Goal: Check status

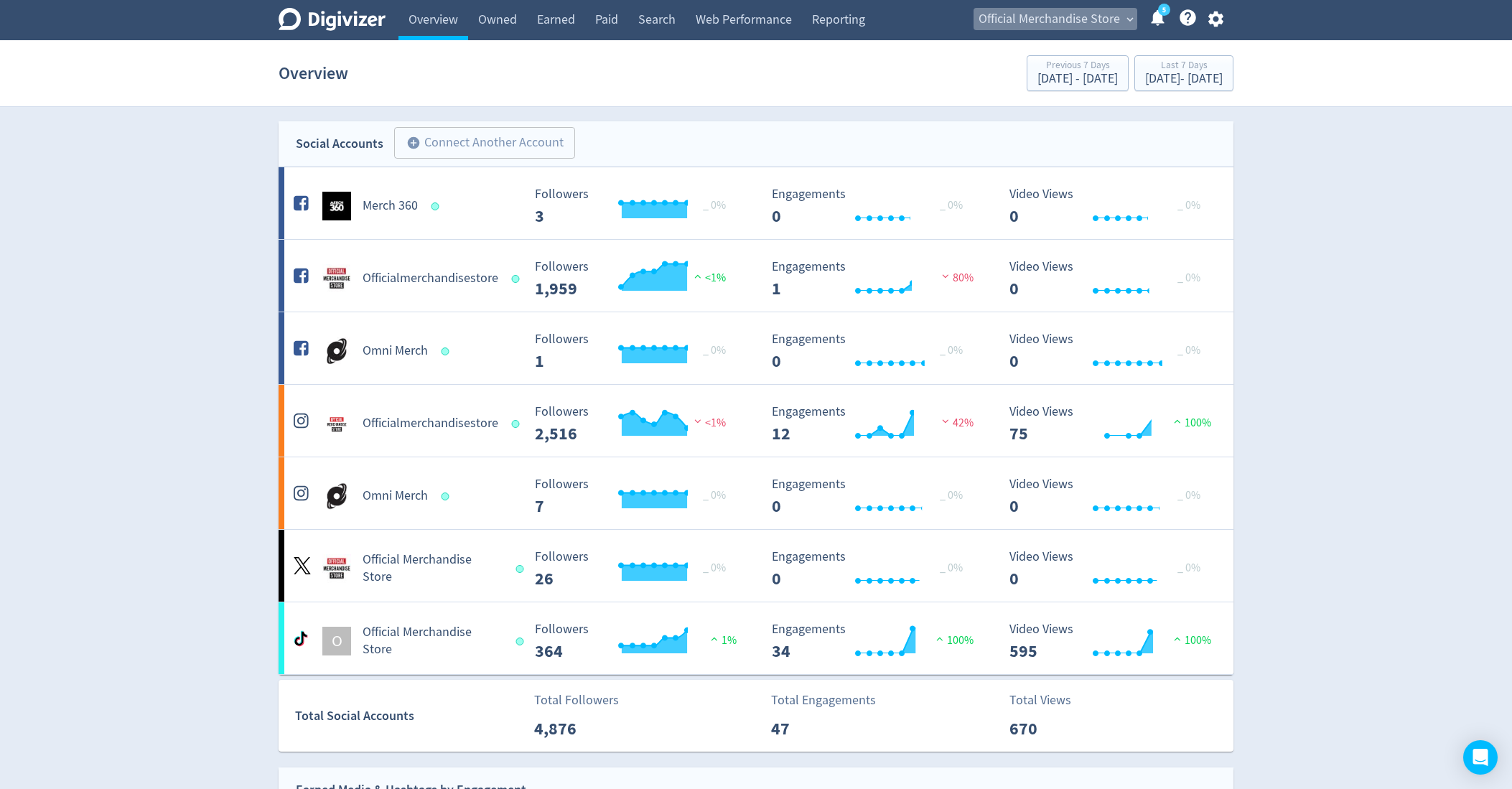
click at [1108, 18] on span "Official Merchandise Store" at bounding box center [1048, 19] width 141 height 23
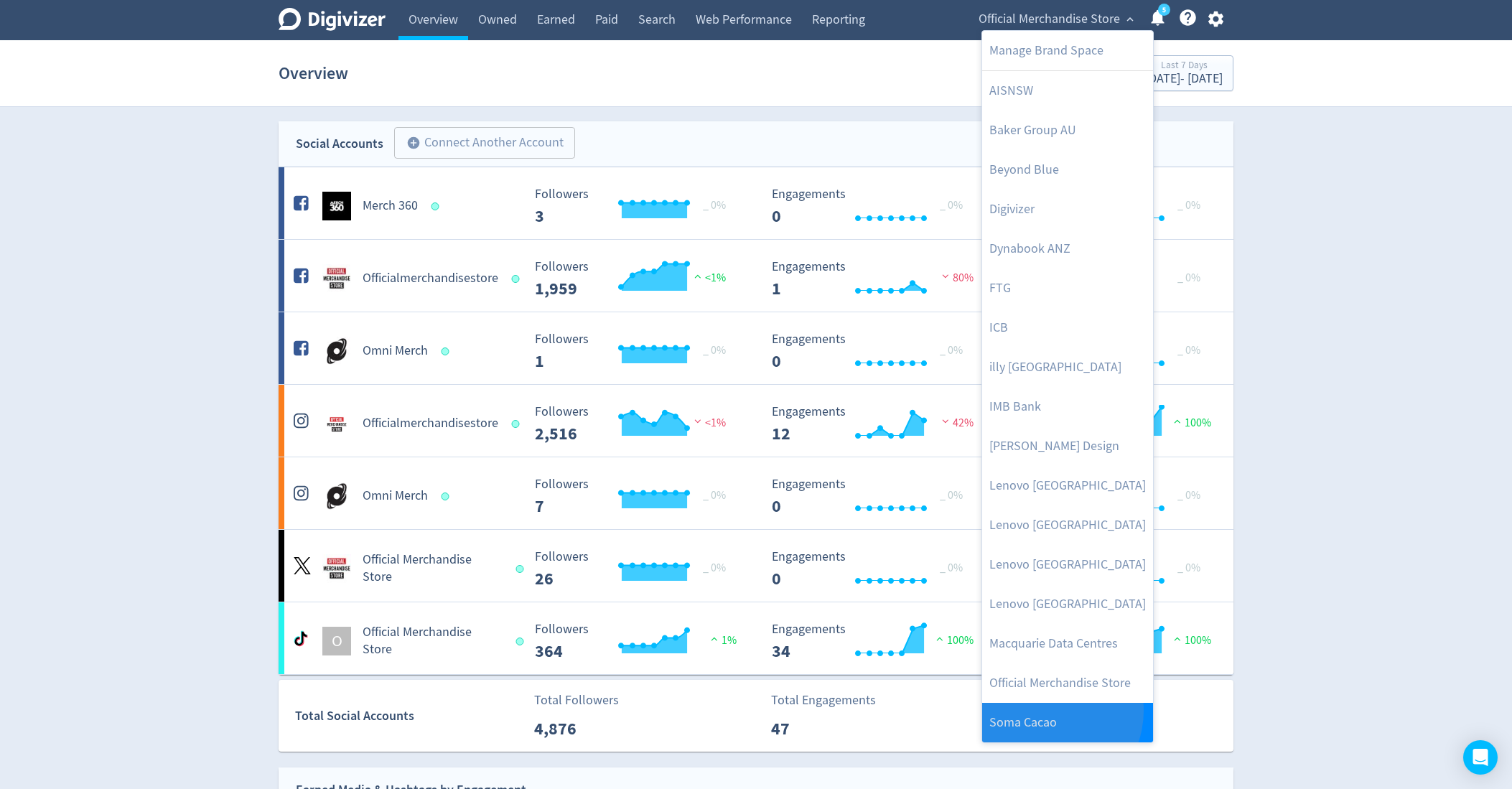
click at [1046, 710] on link "Soma Cacao" at bounding box center [1068, 723] width 171 height 40
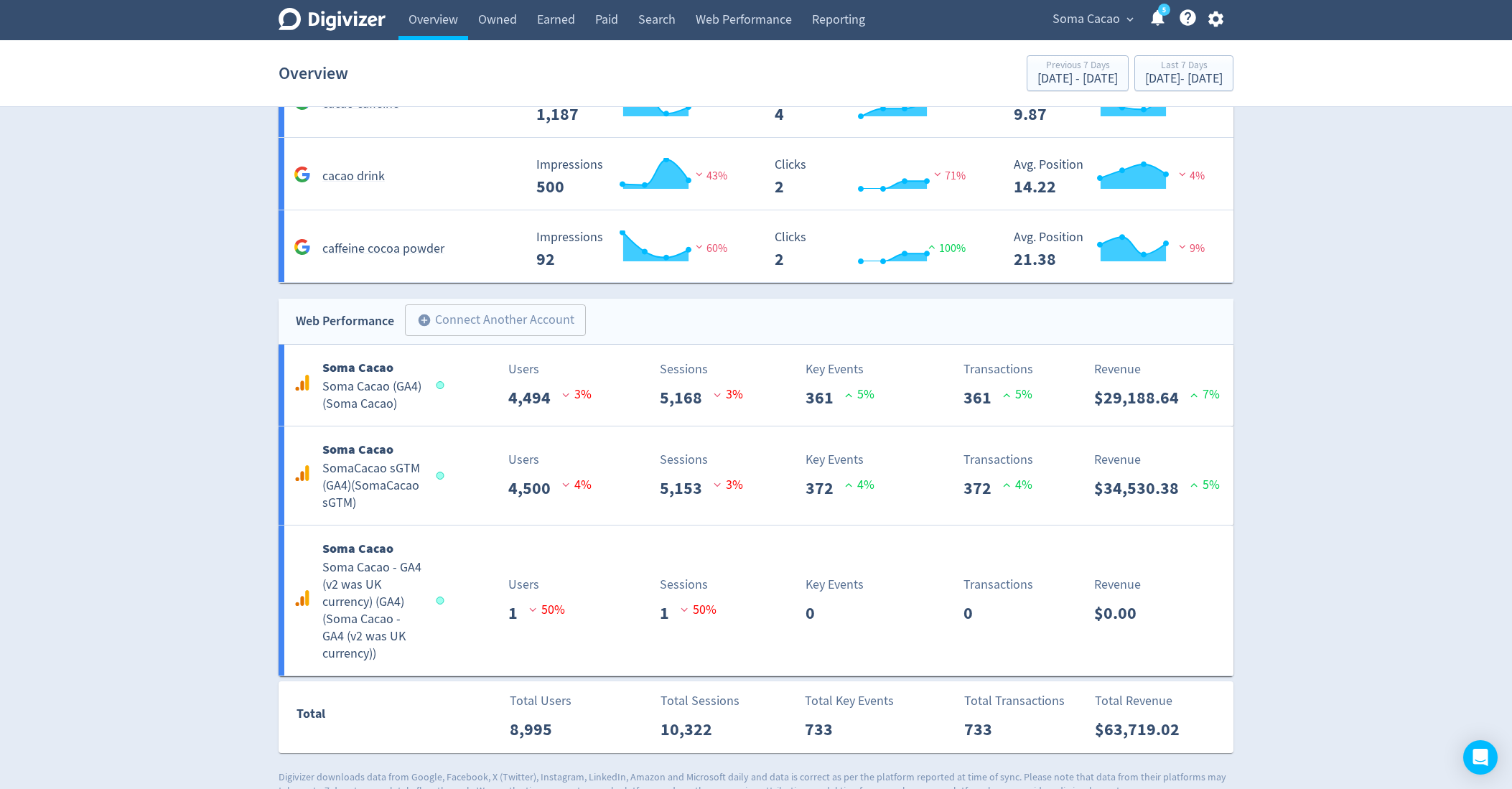
scroll to position [1431, 0]
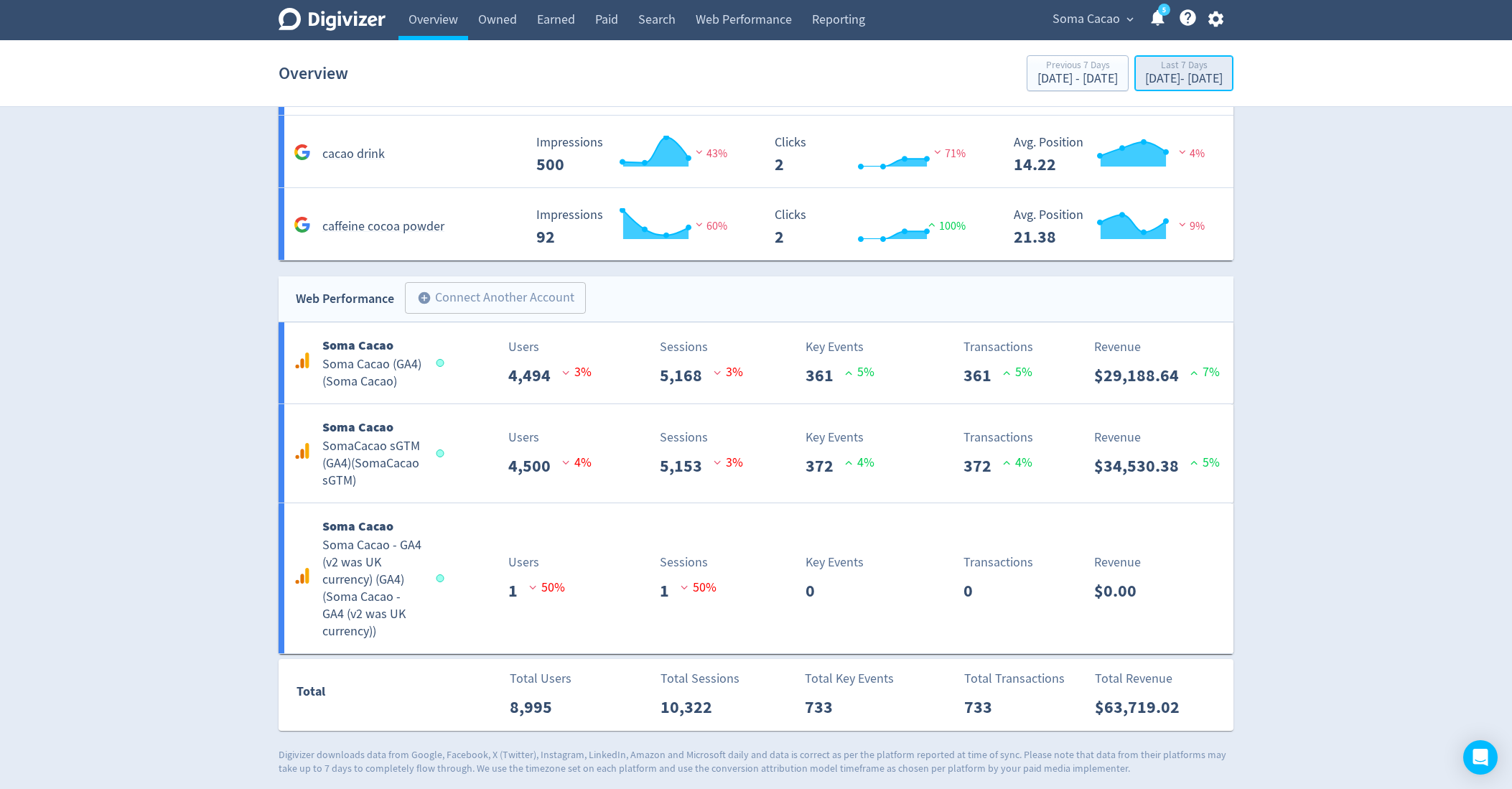
click at [1165, 89] on button "Last 7 Days [DATE] - [DATE]" at bounding box center [1183, 73] width 99 height 36
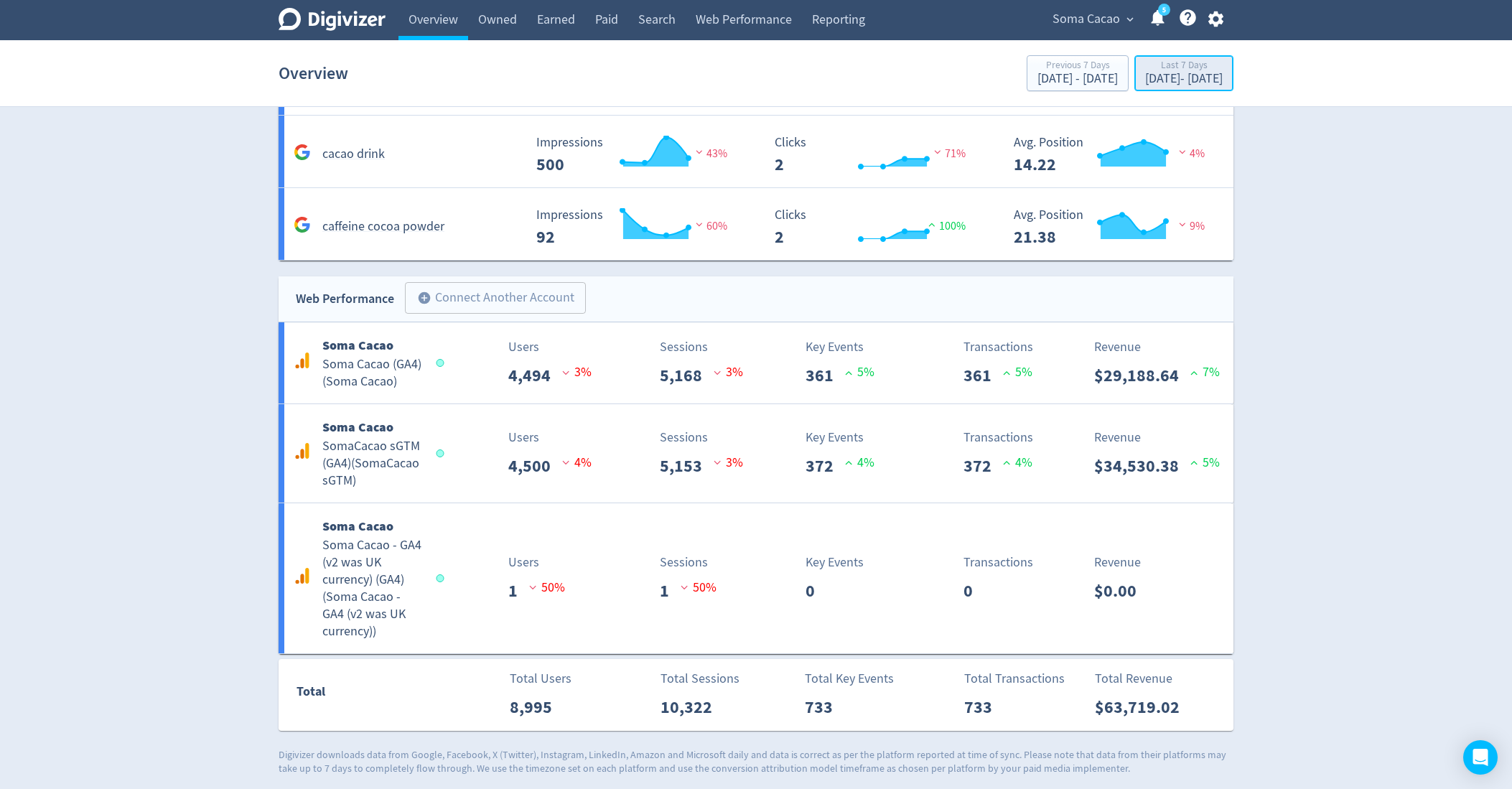
click at [1144, 74] on div "[DATE] - [DATE]" at bounding box center [1183, 79] width 78 height 13
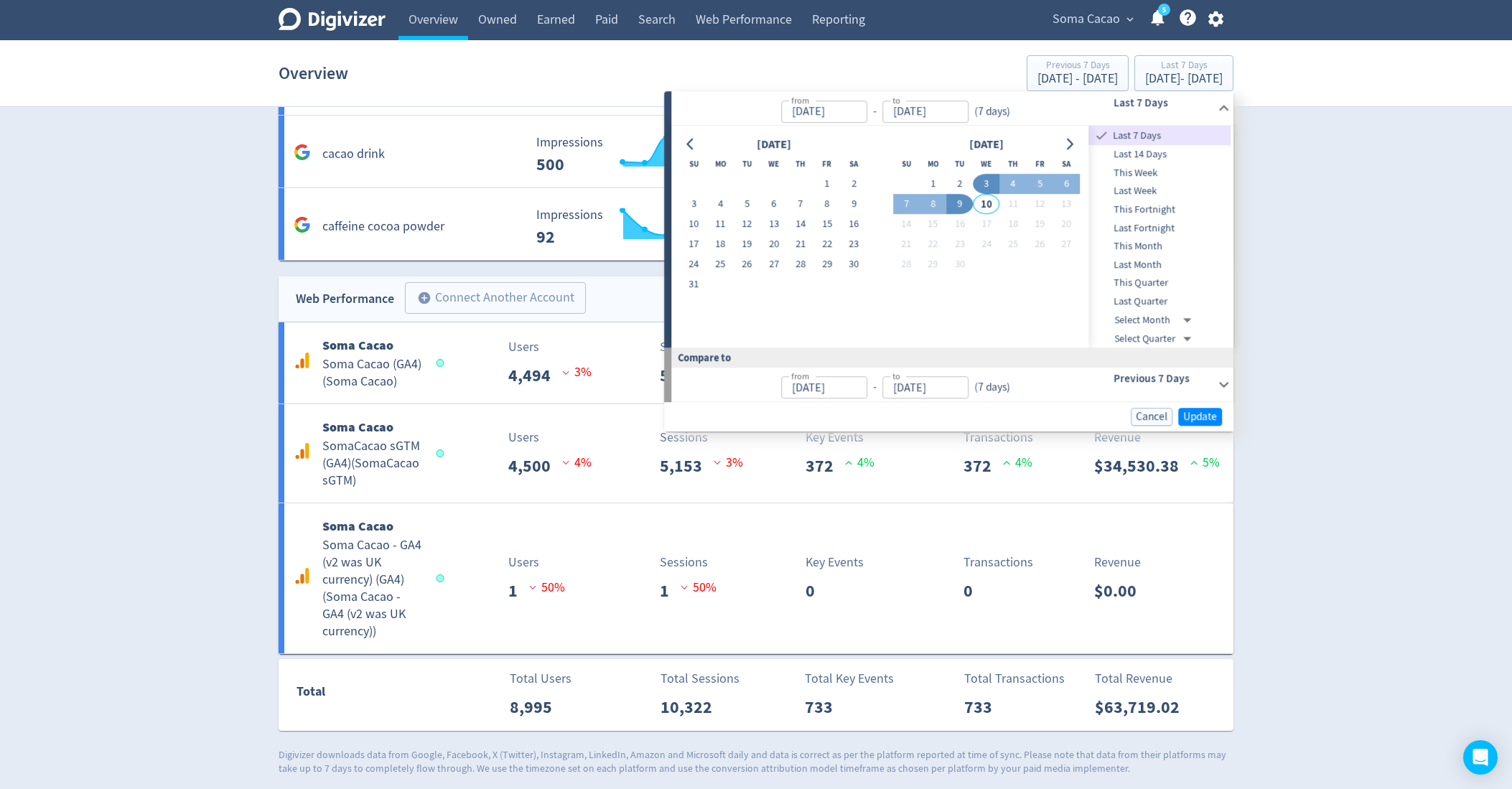
click at [1320, 273] on div at bounding box center [756, 394] width 1512 height 789
click at [1167, 276] on span "This Quarter" at bounding box center [1160, 283] width 142 height 16
type input "[DATE]"
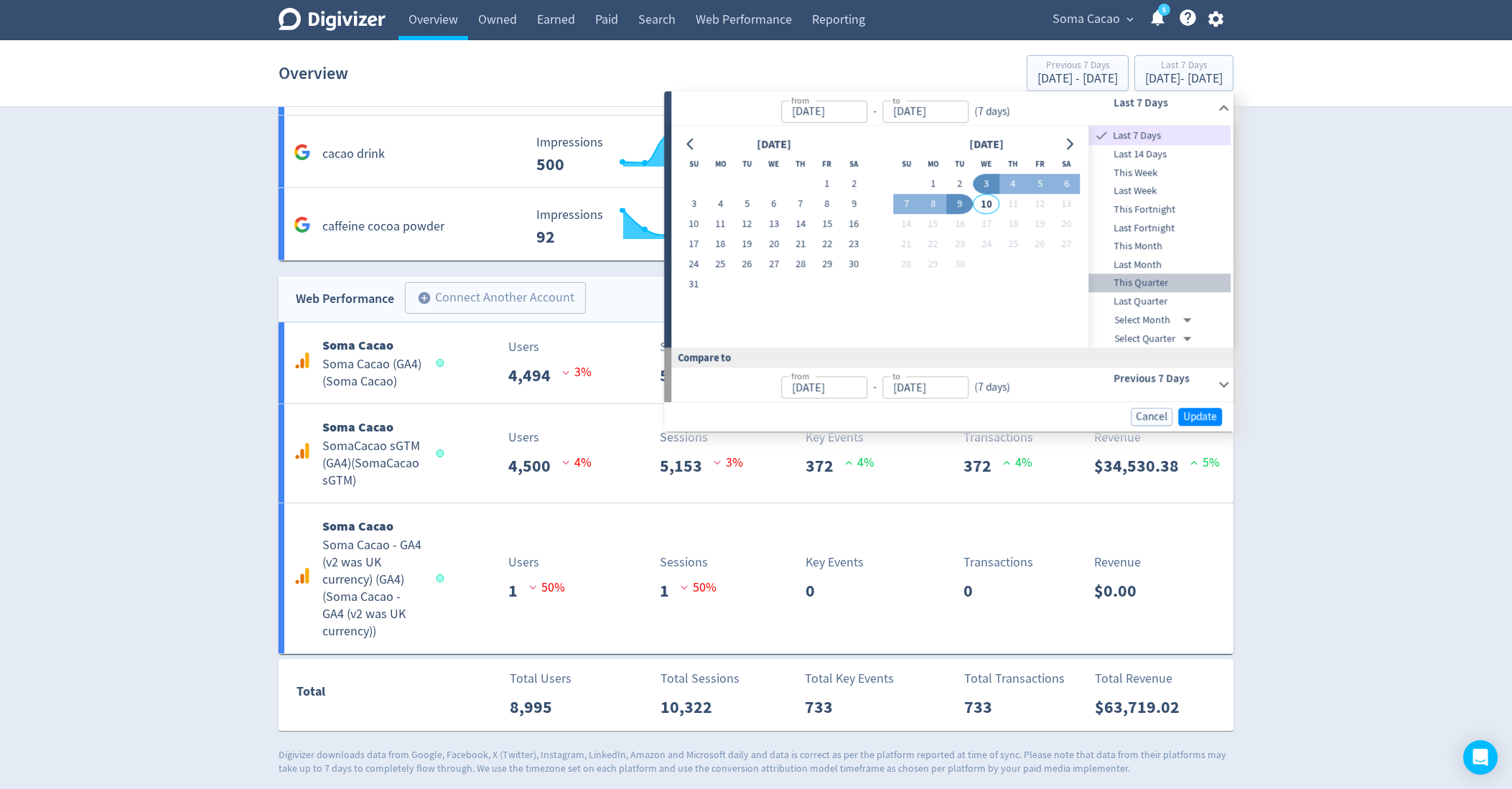
type input "[DATE]"
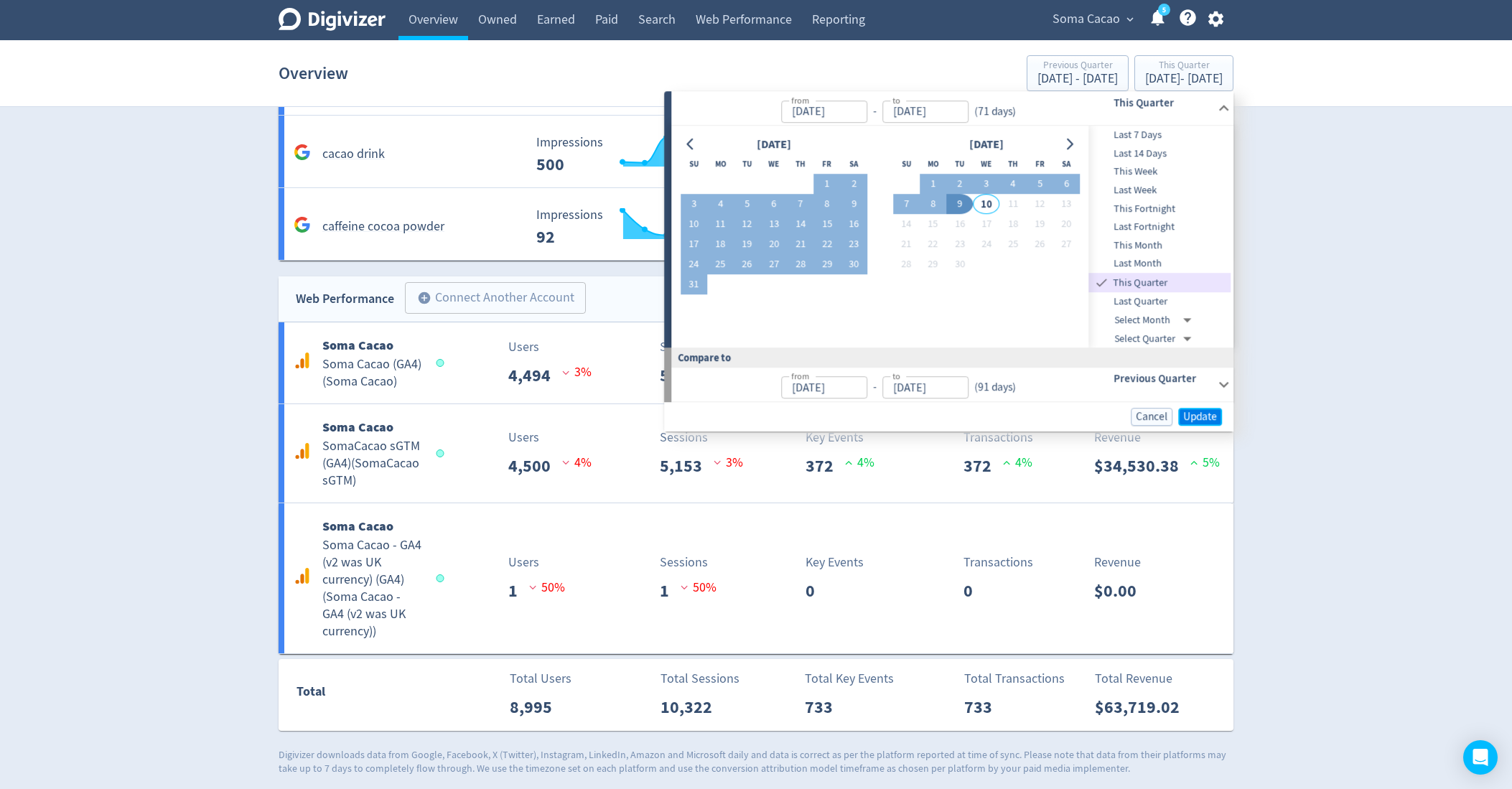
click at [1205, 423] on button "Update" at bounding box center [1199, 416] width 44 height 18
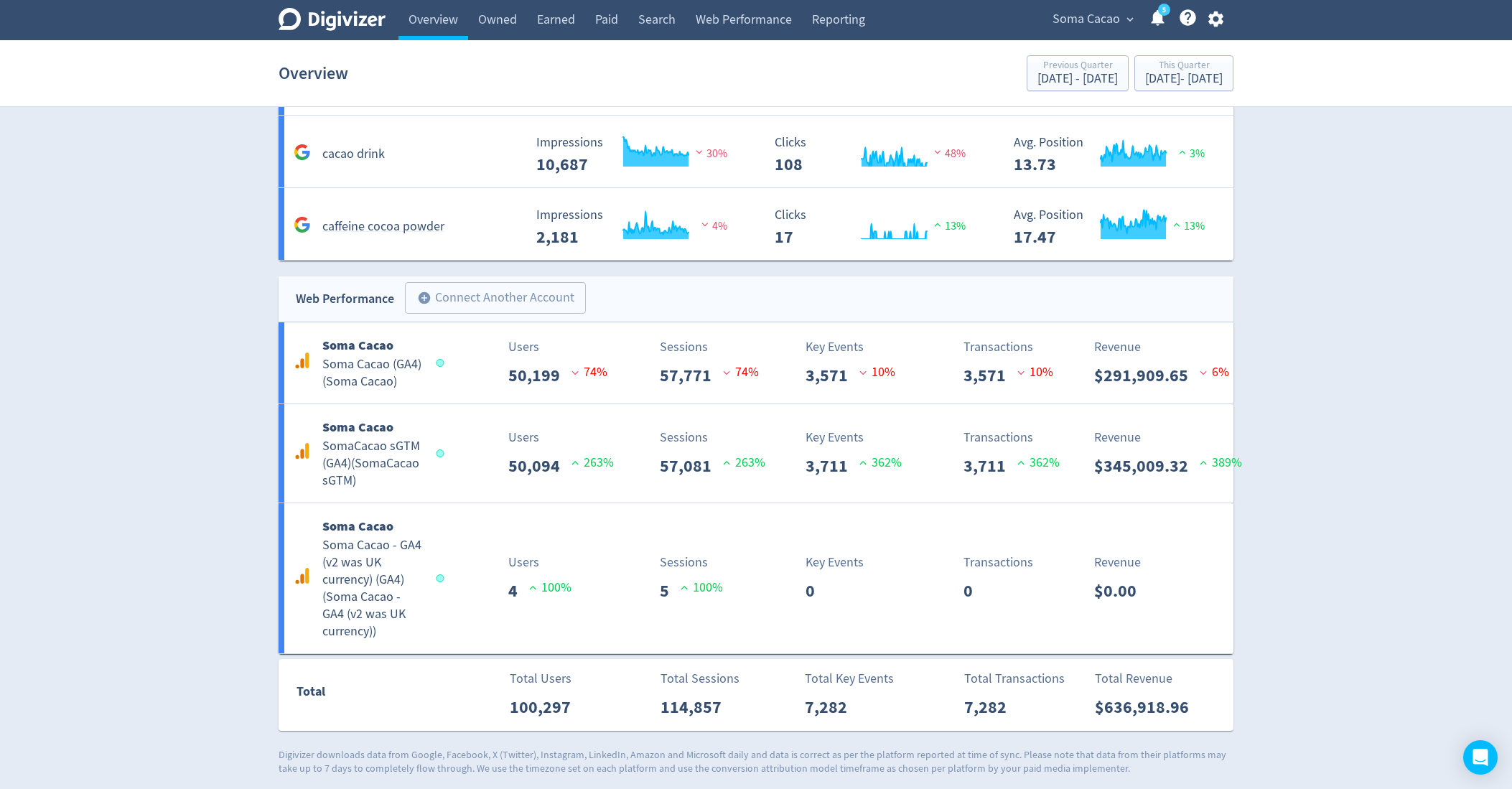
click at [1084, 7] on div "Soma Cacao expand_more 5 Help Center - Searchable support on using Digivizer" at bounding box center [1135, 19] width 196 height 40
click at [1081, 45] on section "Overview Previous Quarter [DATE] - [DATE] This Quarter [DATE] - [DATE]" at bounding box center [756, 73] width 1512 height 67
click at [1073, 23] on span "Soma Cacao" at bounding box center [1085, 19] width 67 height 23
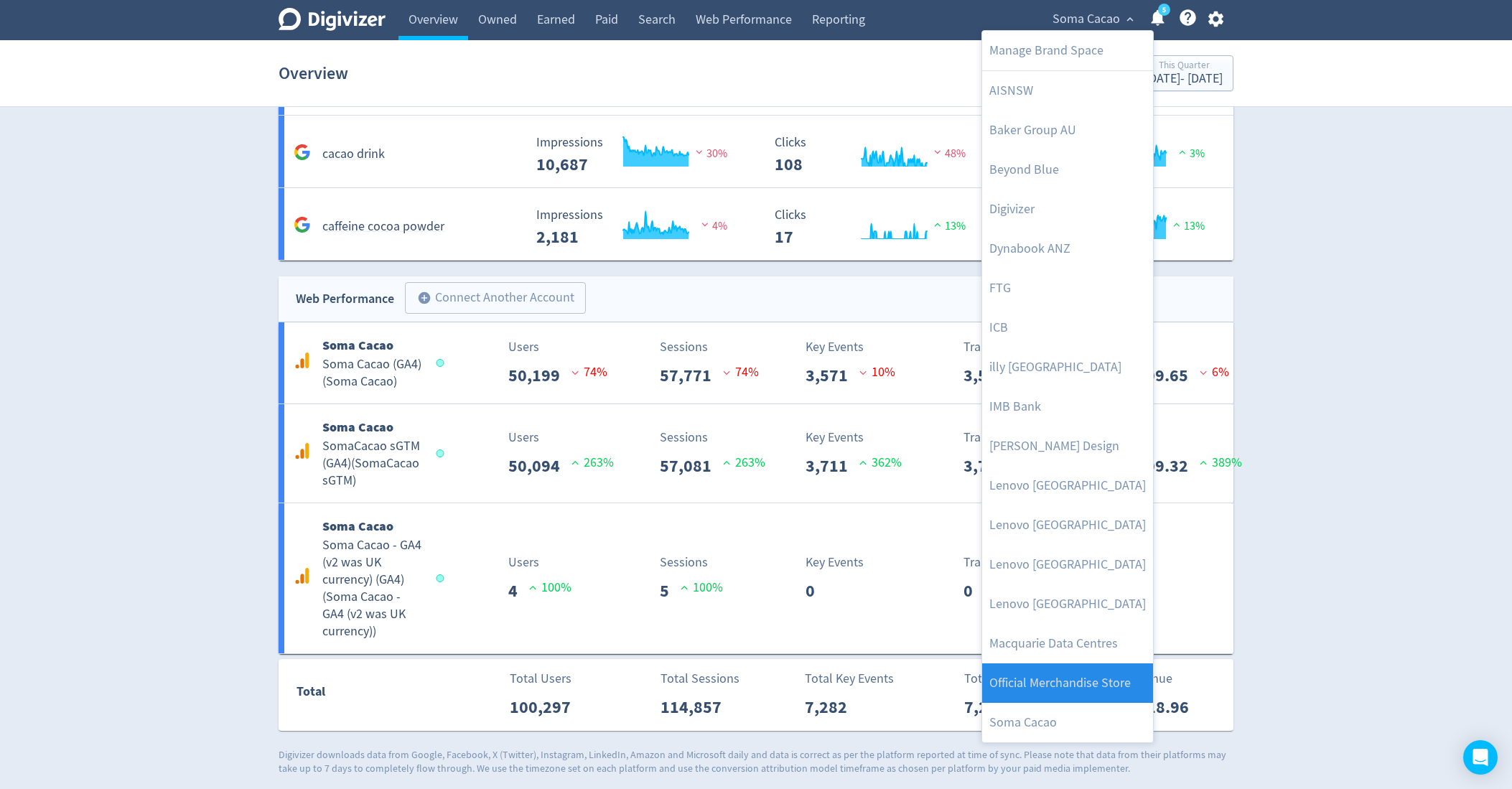
click at [1068, 693] on link "Official Merchandise Store" at bounding box center [1068, 683] width 171 height 40
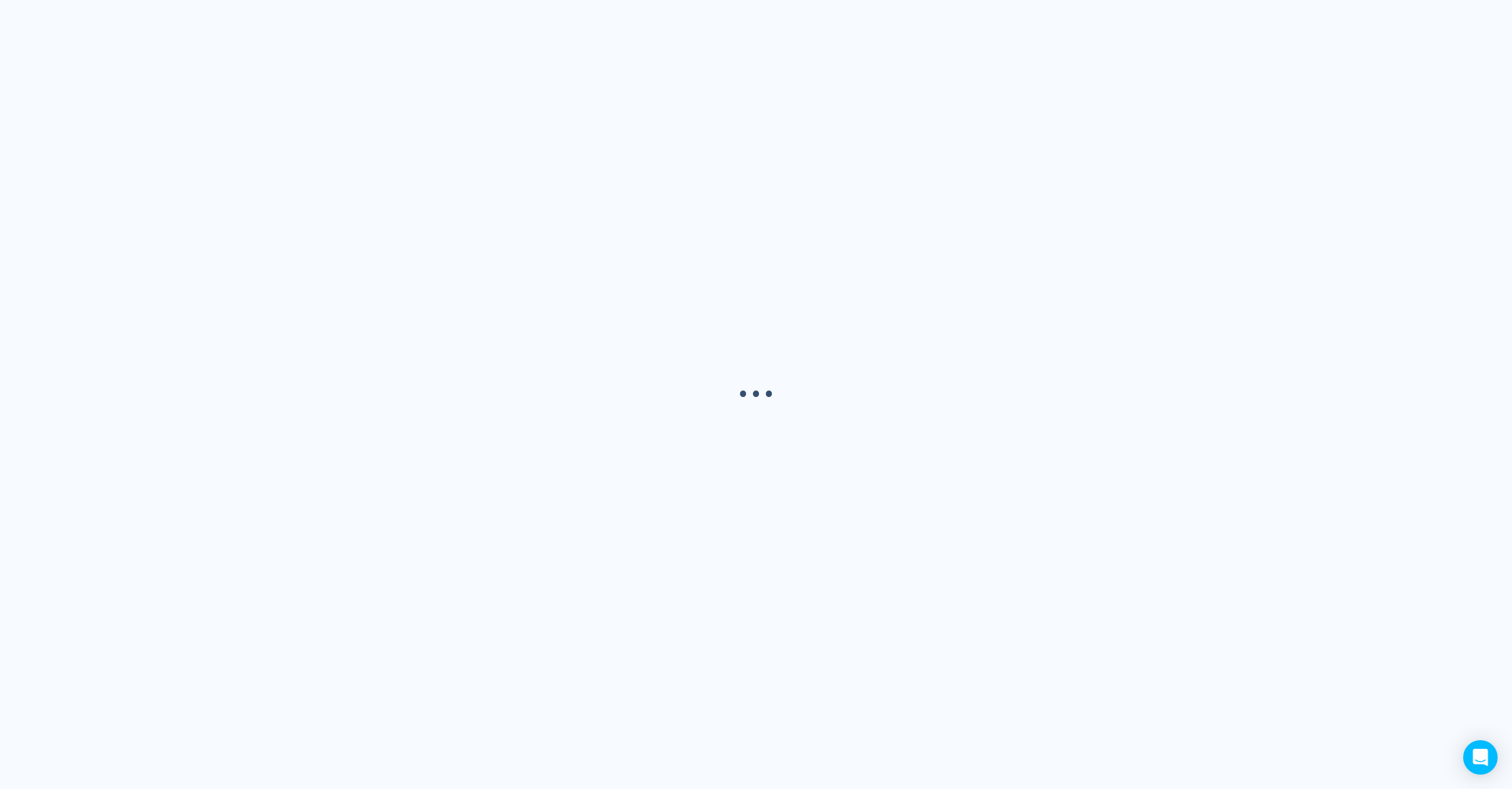
scroll to position [0, 0]
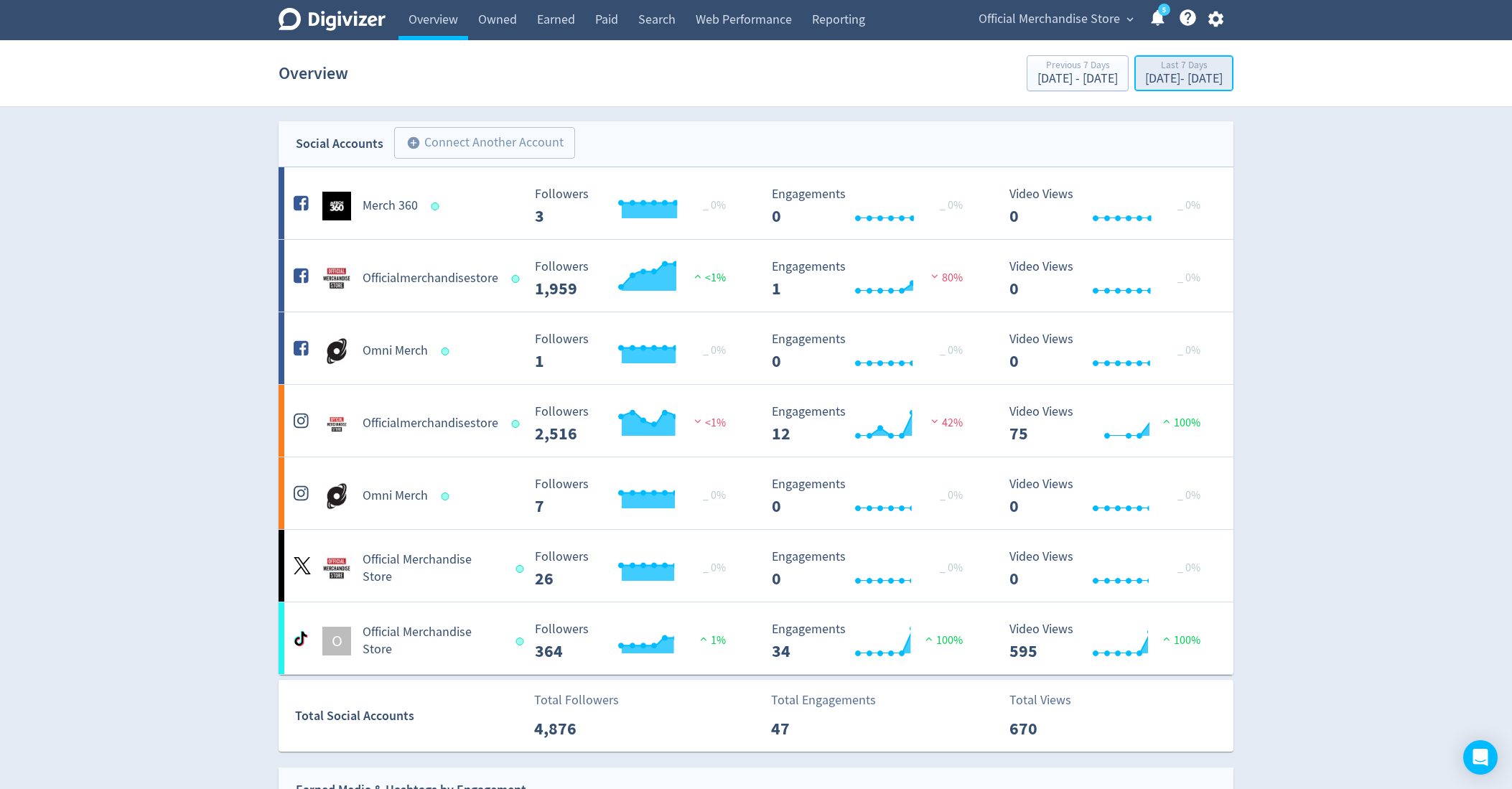
click at [1144, 67] on div "Last 7 Days" at bounding box center [1183, 66] width 78 height 13
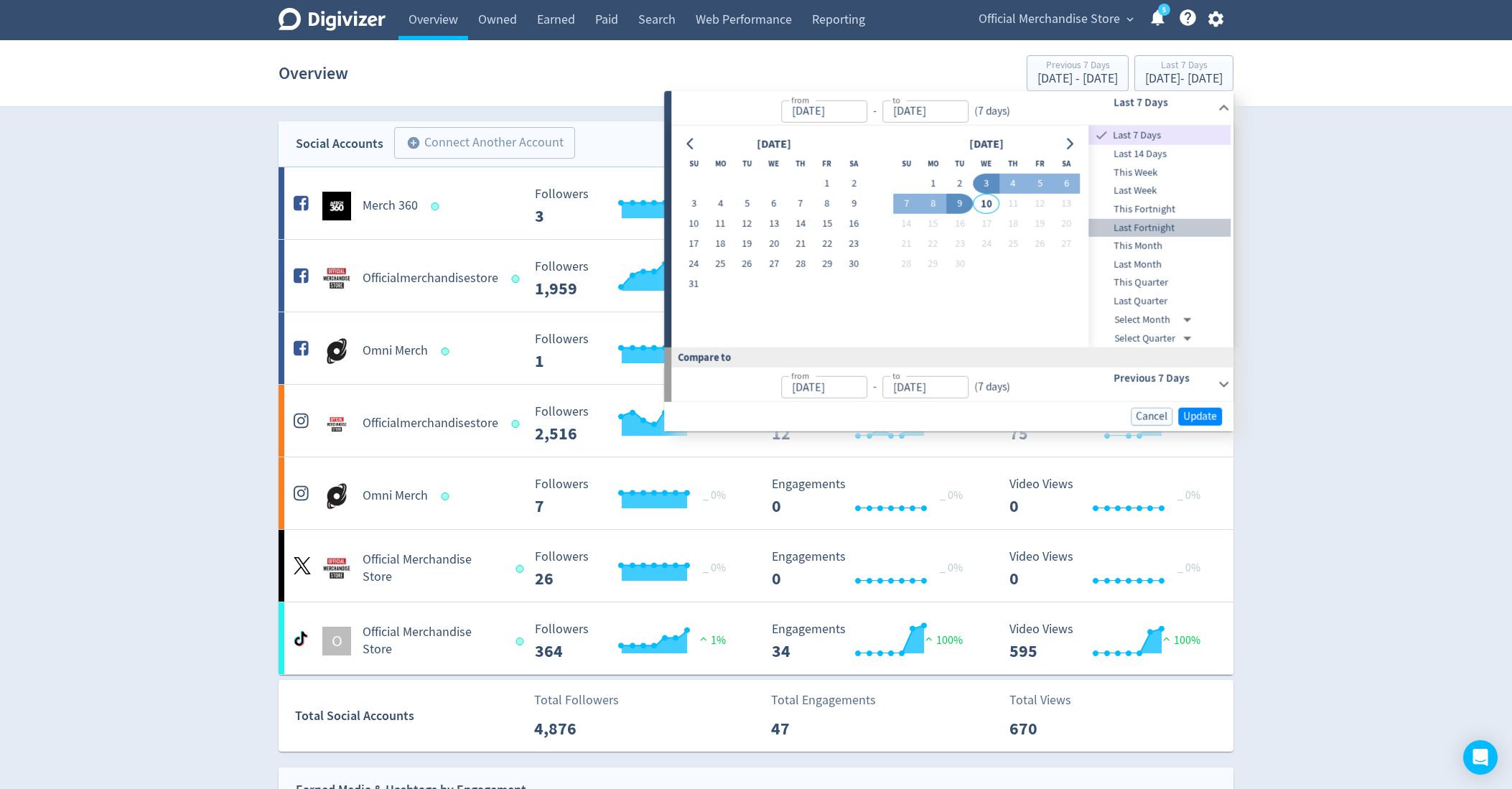
click at [1150, 234] on div "Last Fortnight" at bounding box center [1160, 227] width 142 height 18
type input "[DATE]"
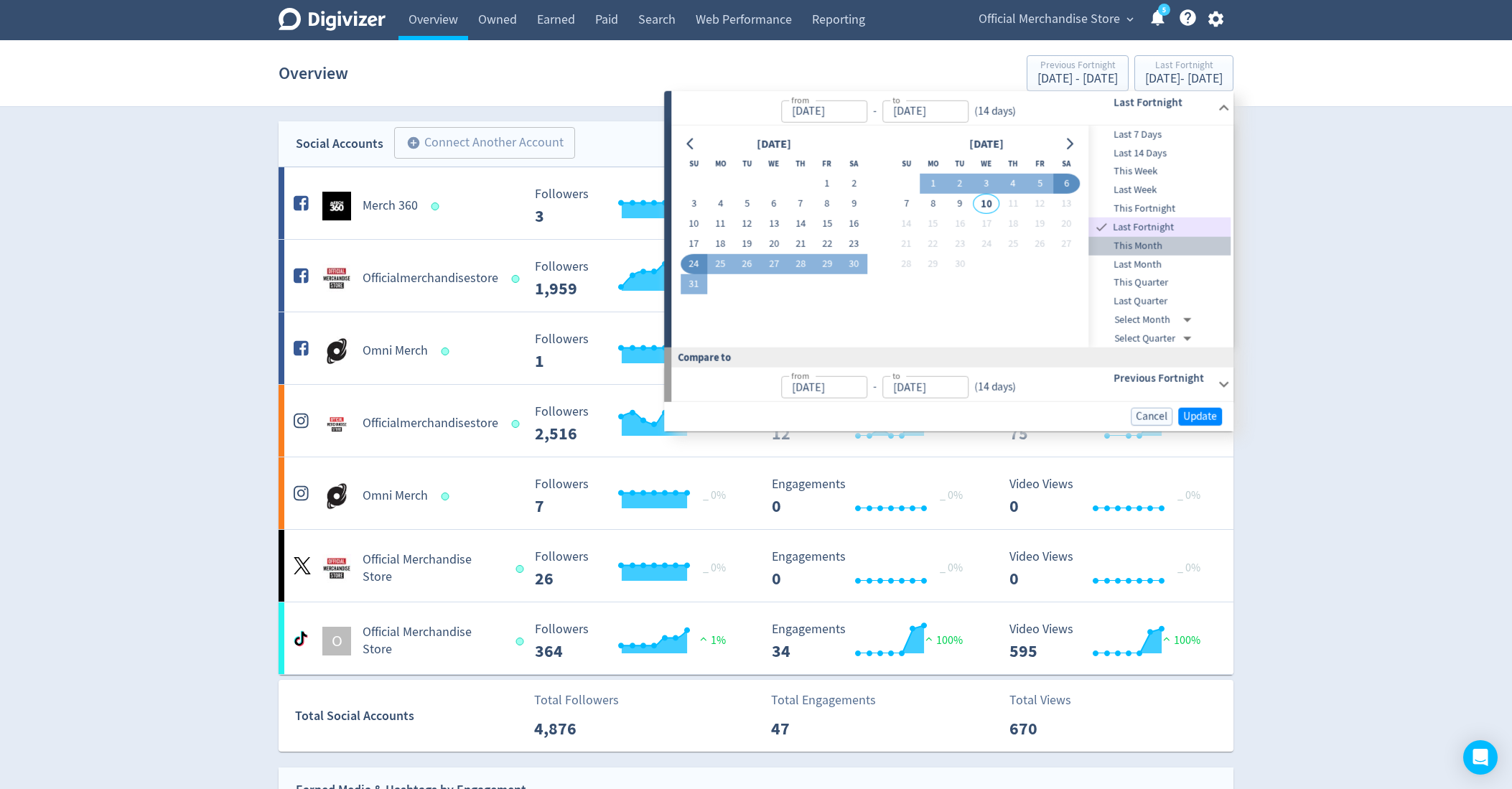
click at [1148, 245] on span "This Month" at bounding box center [1160, 246] width 142 height 16
type input "[DATE]"
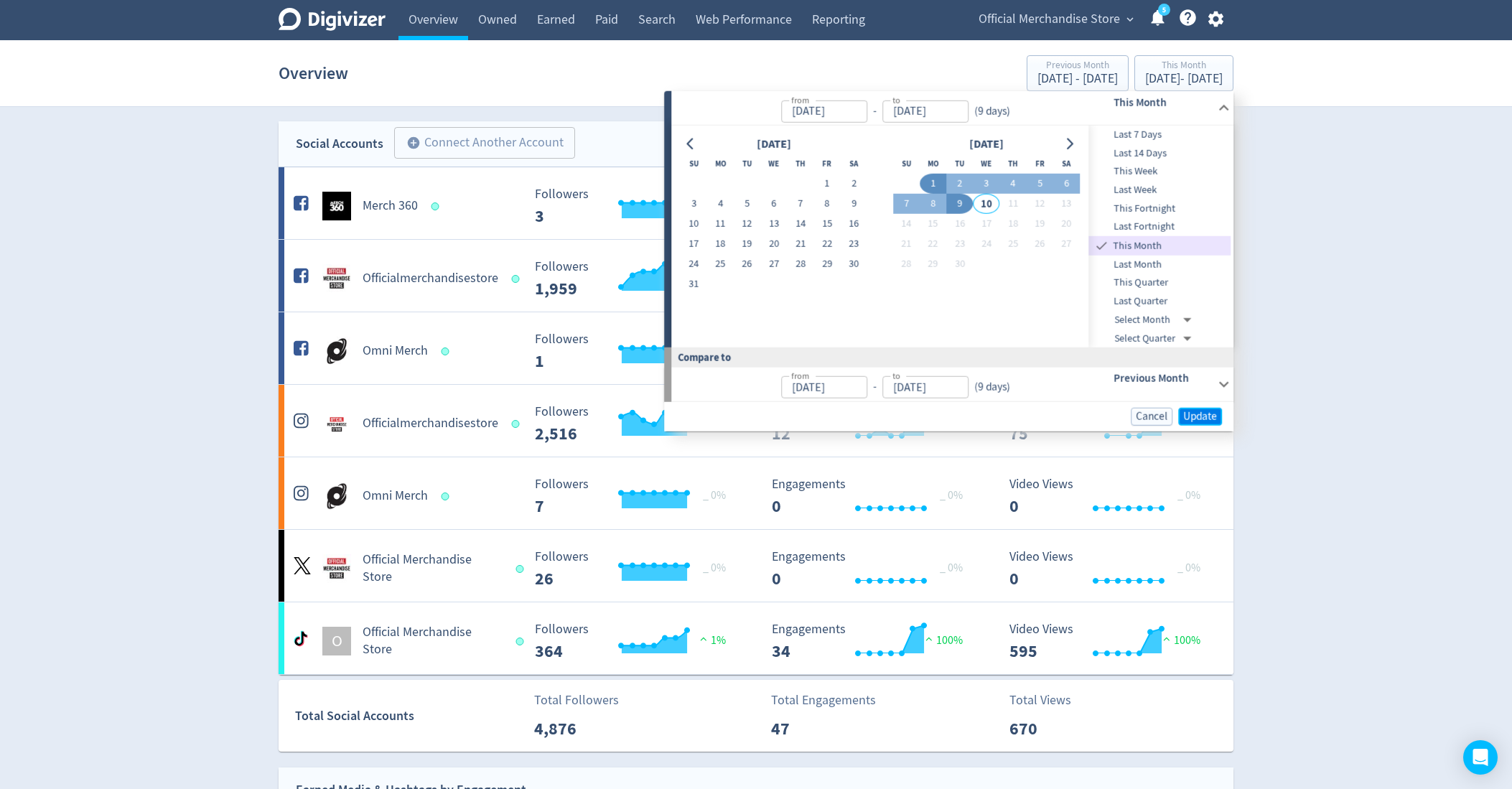
click at [1199, 413] on span "Update" at bounding box center [1199, 416] width 34 height 11
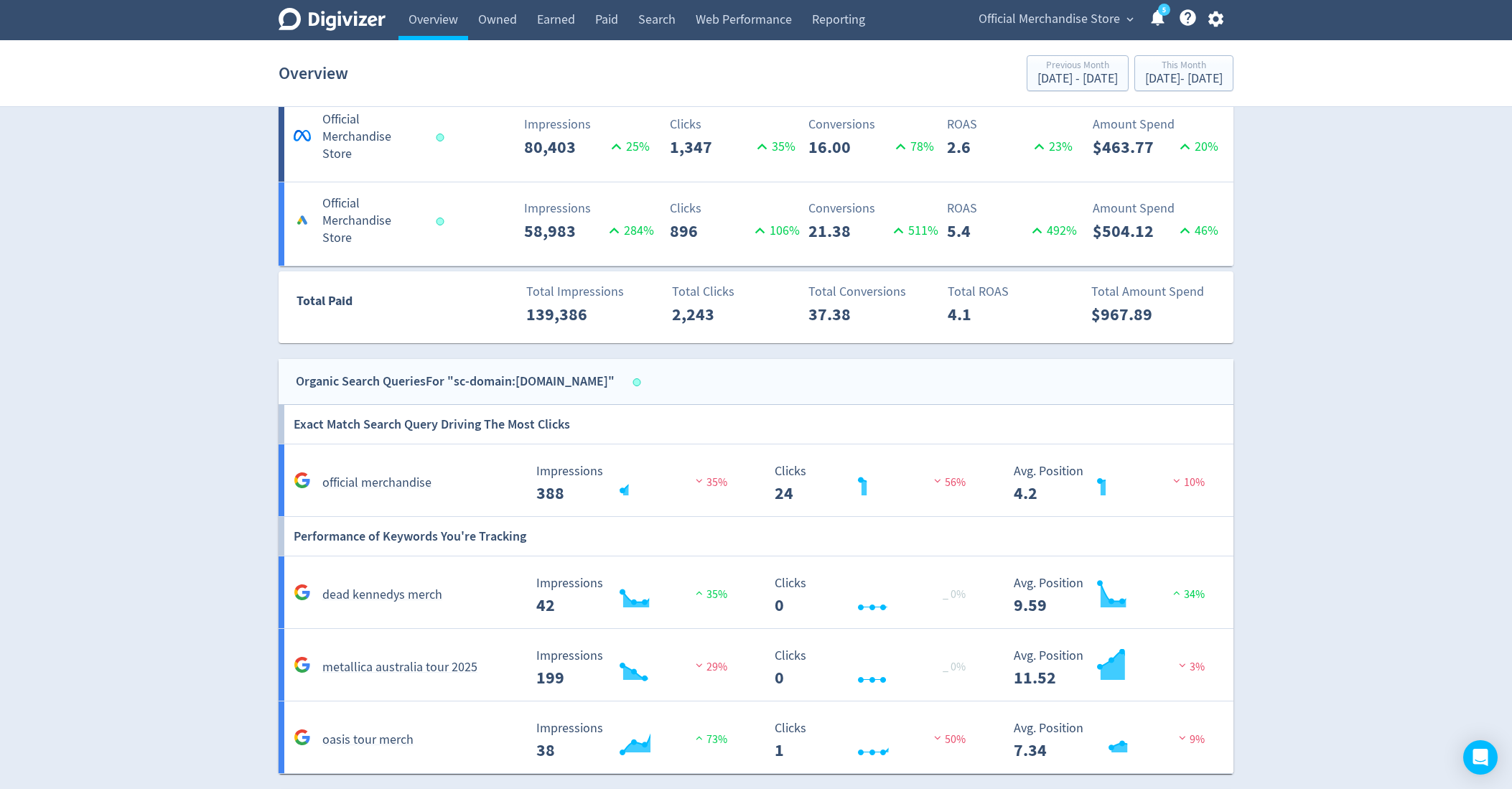
scroll to position [1101, 0]
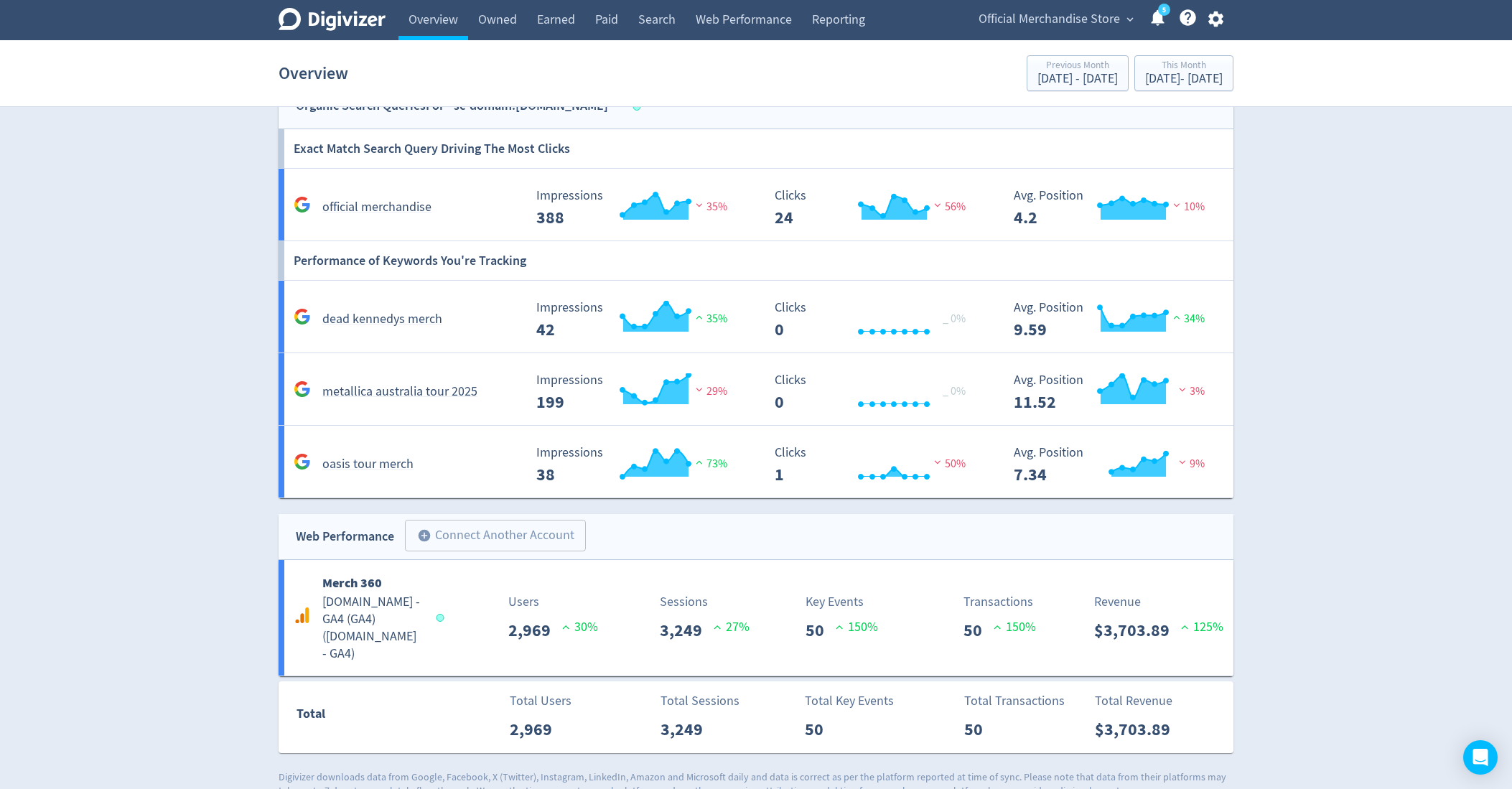
click at [1176, 515] on div "Web Performance add_circle Connect Another Account add_circle" at bounding box center [756, 537] width 955 height 46
